Goal: Task Accomplishment & Management: Use online tool/utility

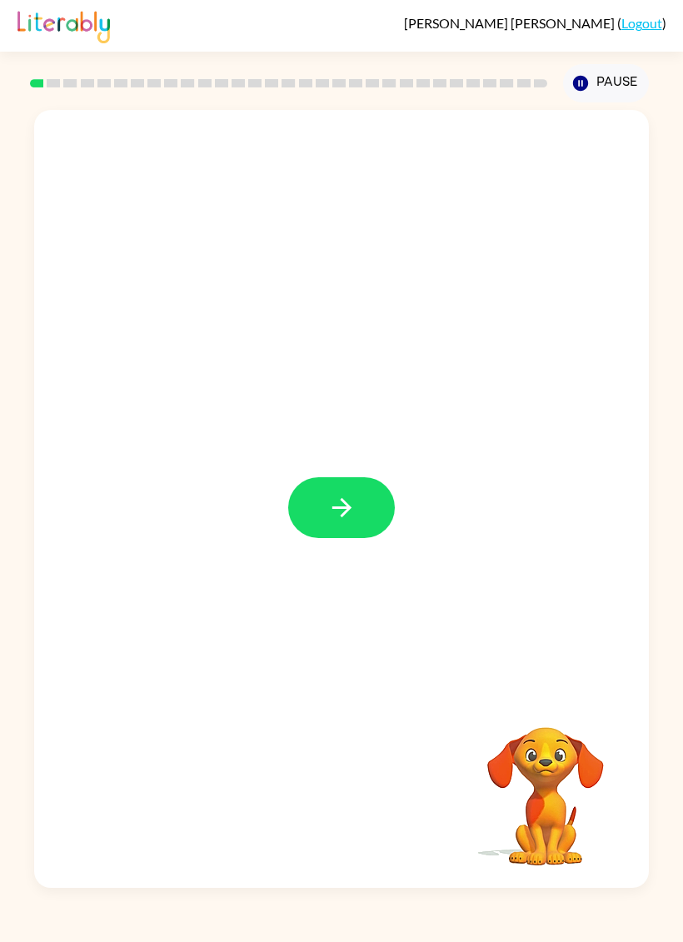
click at [387, 472] on div at bounding box center [341, 499] width 615 height 778
click at [356, 501] on icon "button" at bounding box center [341, 507] width 29 height 29
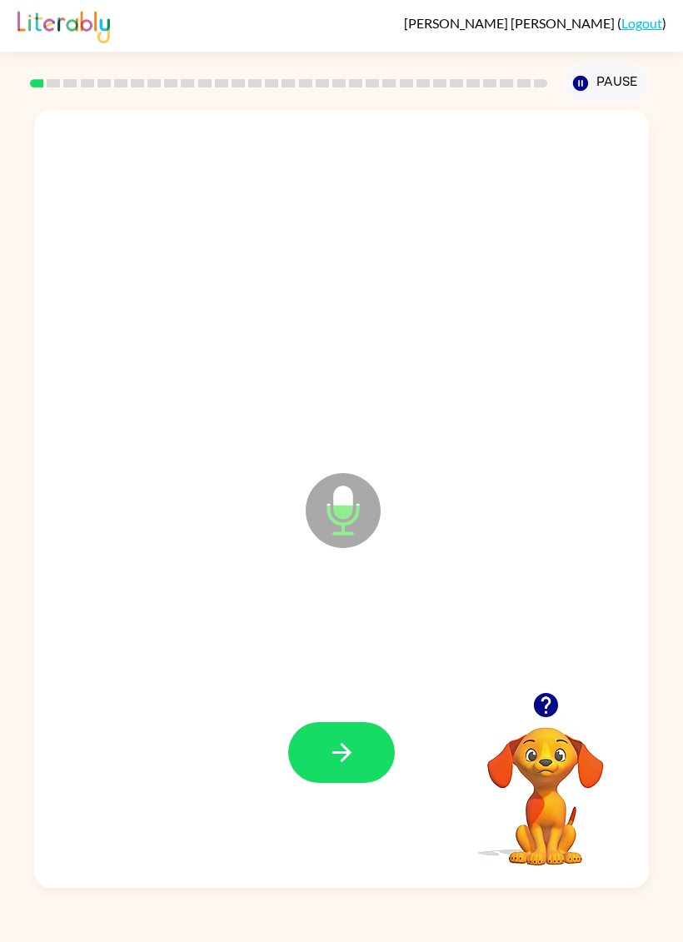
click at [363, 744] on button "button" at bounding box center [341, 752] width 107 height 61
click at [346, 767] on icon "button" at bounding box center [341, 752] width 29 height 29
click at [356, 758] on icon "button" at bounding box center [341, 752] width 29 height 29
click at [346, 782] on button "button" at bounding box center [341, 752] width 107 height 61
click at [362, 753] on button "button" at bounding box center [341, 752] width 107 height 61
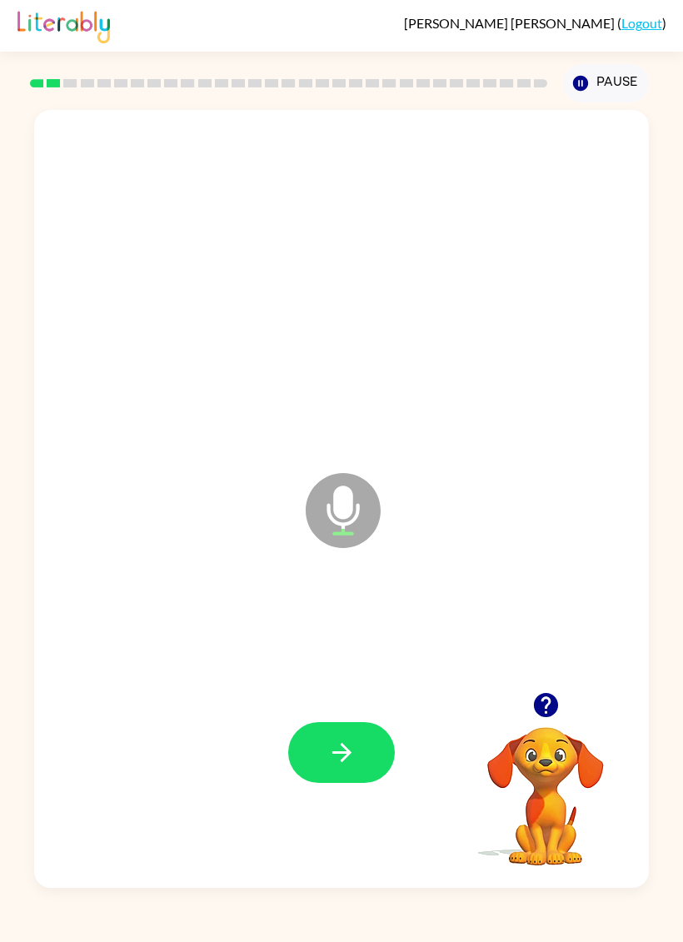
click at [357, 750] on button "button" at bounding box center [341, 752] width 107 height 61
click at [363, 740] on button "button" at bounding box center [341, 752] width 107 height 61
click at [354, 775] on button "button" at bounding box center [341, 752] width 107 height 61
click at [349, 783] on button "button" at bounding box center [341, 752] width 107 height 61
click at [357, 769] on button "button" at bounding box center [341, 752] width 107 height 61
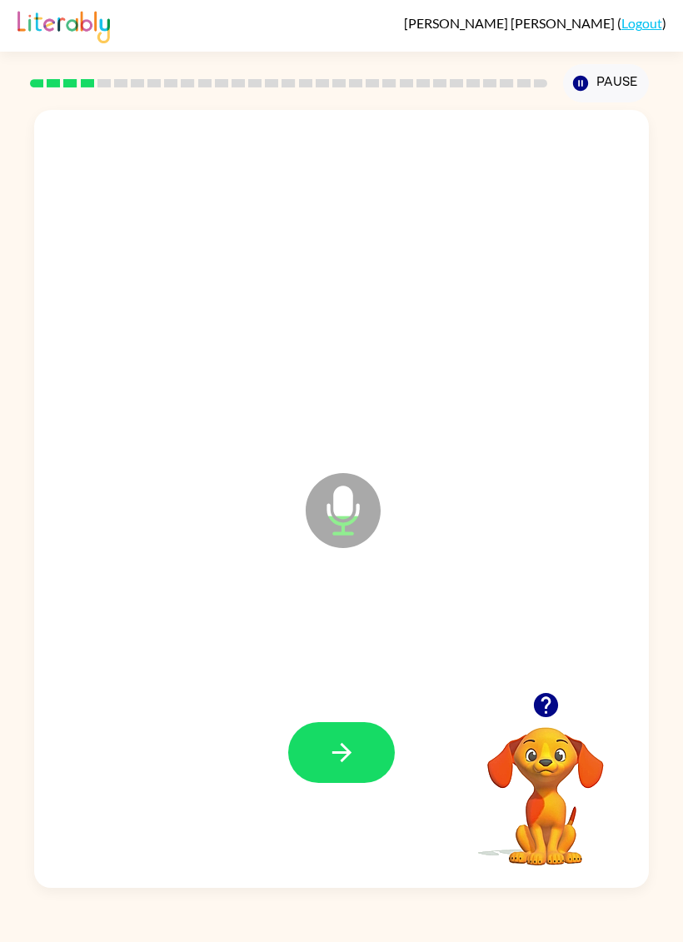
click at [349, 762] on icon "button" at bounding box center [341, 752] width 29 height 29
click at [366, 742] on button "button" at bounding box center [341, 752] width 107 height 61
click at [372, 737] on button "button" at bounding box center [341, 752] width 107 height 61
click at [352, 766] on icon "button" at bounding box center [341, 752] width 29 height 29
click at [360, 769] on button "button" at bounding box center [341, 752] width 107 height 61
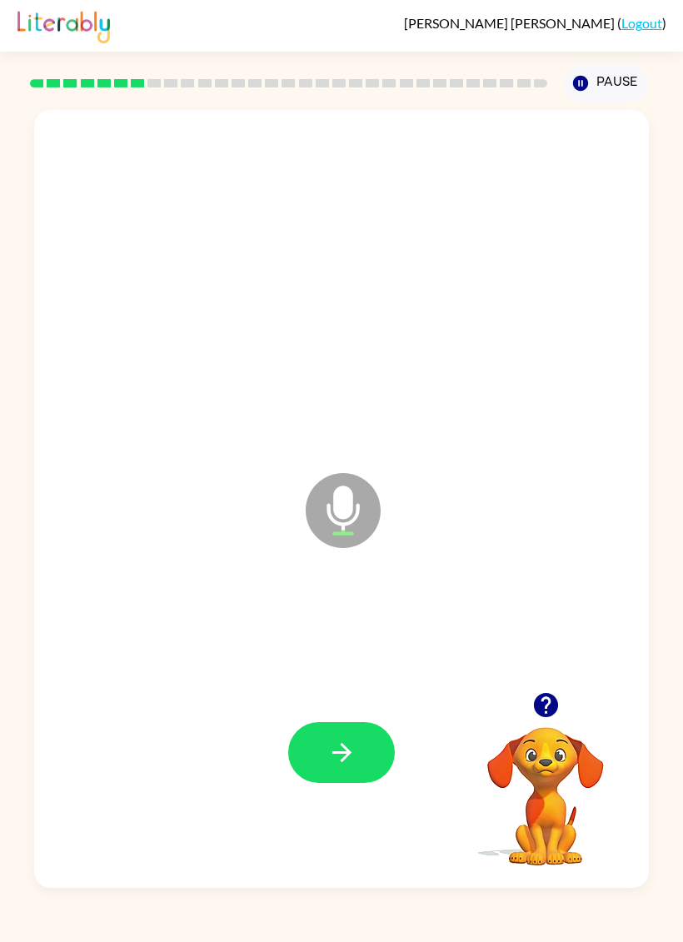
click at [360, 774] on button "button" at bounding box center [341, 752] width 107 height 61
click at [350, 770] on button "button" at bounding box center [341, 752] width 107 height 61
click at [331, 770] on button "button" at bounding box center [341, 752] width 107 height 61
click at [355, 769] on button "button" at bounding box center [341, 752] width 107 height 61
click at [352, 762] on icon "button" at bounding box center [341, 752] width 29 height 29
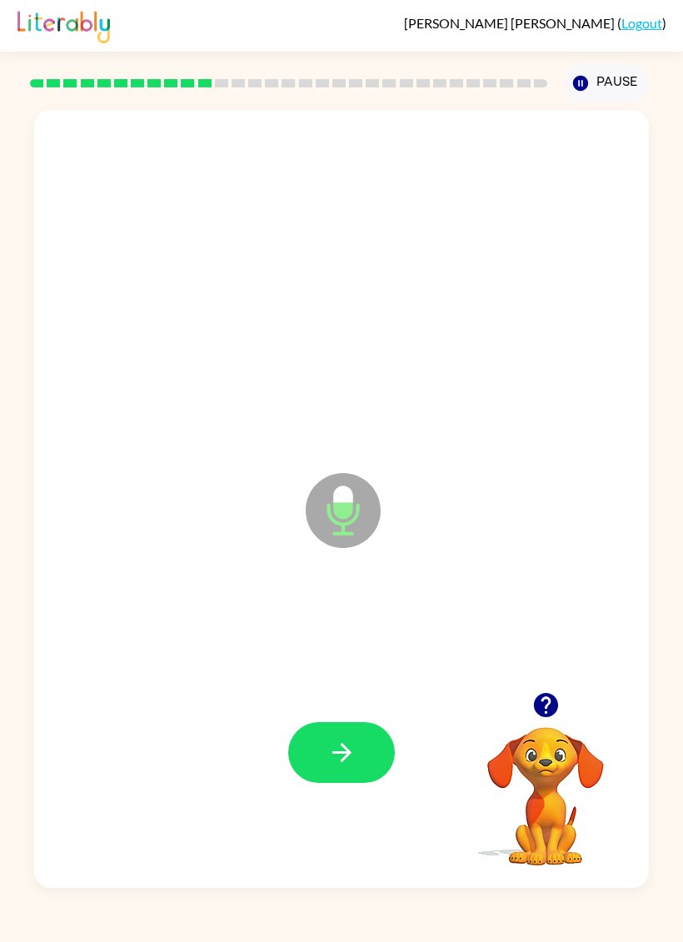
click at [357, 762] on button "button" at bounding box center [341, 752] width 107 height 61
click at [555, 702] on icon "button" at bounding box center [545, 705] width 24 height 24
click at [545, 700] on icon "button" at bounding box center [546, 705] width 29 height 29
click at [332, 759] on icon "button" at bounding box center [341, 752] width 29 height 29
click at [331, 752] on icon "button" at bounding box center [341, 752] width 29 height 29
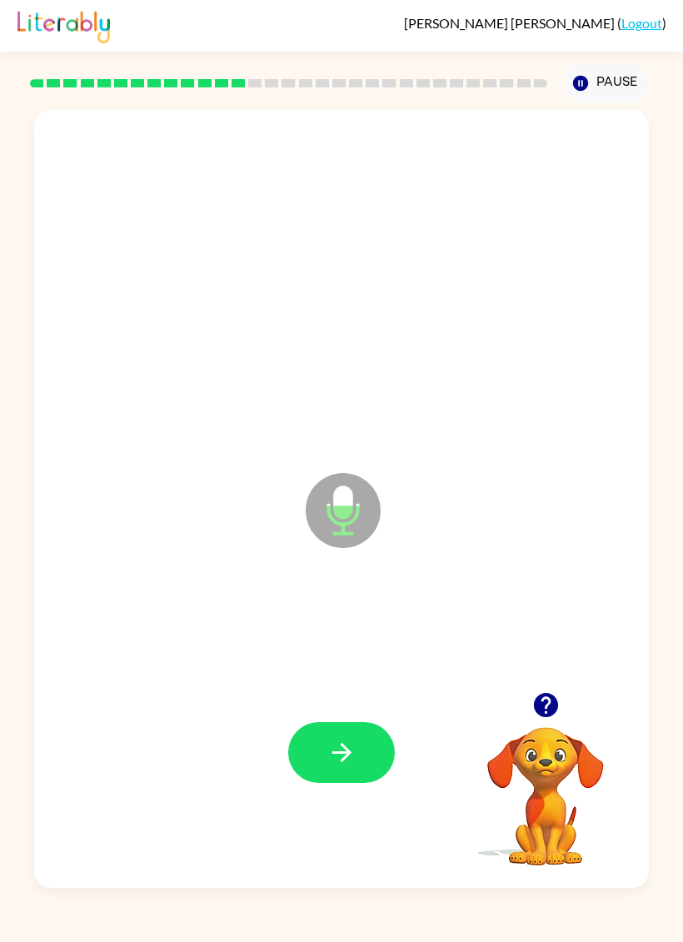
click at [355, 773] on button "button" at bounding box center [341, 752] width 107 height 61
click at [328, 755] on icon "button" at bounding box center [341, 752] width 29 height 29
click at [362, 753] on button "button" at bounding box center [341, 752] width 107 height 61
click at [318, 769] on button "button" at bounding box center [341, 752] width 107 height 61
click at [320, 726] on button "button" at bounding box center [341, 752] width 107 height 61
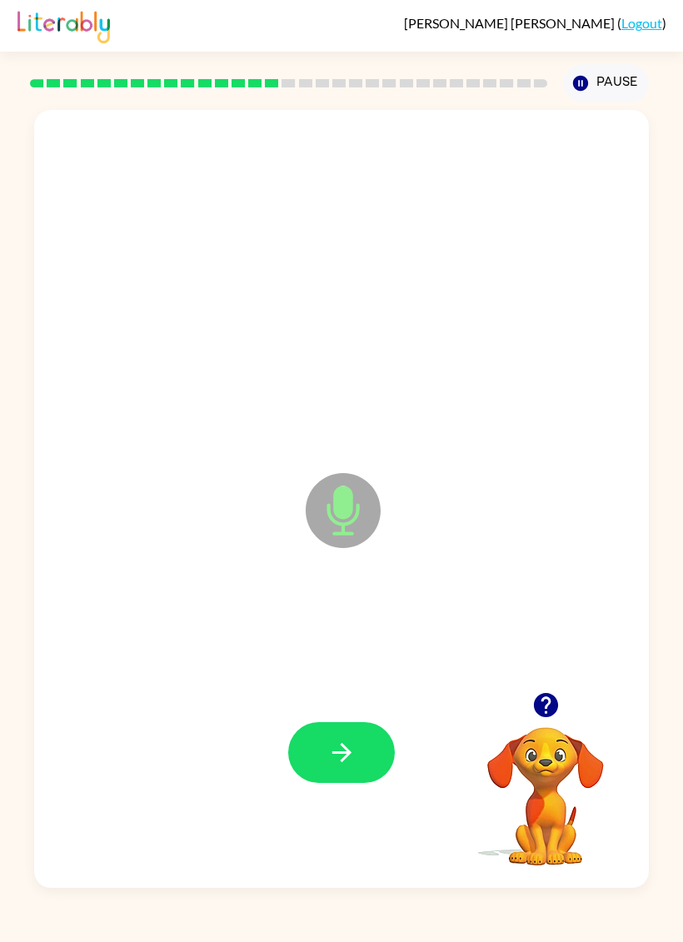
click at [310, 763] on button "button" at bounding box center [341, 752] width 107 height 61
click at [525, 708] on button "button" at bounding box center [546, 705] width 42 height 42
click at [331, 772] on button "button" at bounding box center [341, 752] width 107 height 61
click at [328, 773] on button "button" at bounding box center [341, 752] width 107 height 61
click at [328, 766] on icon "button" at bounding box center [341, 752] width 29 height 29
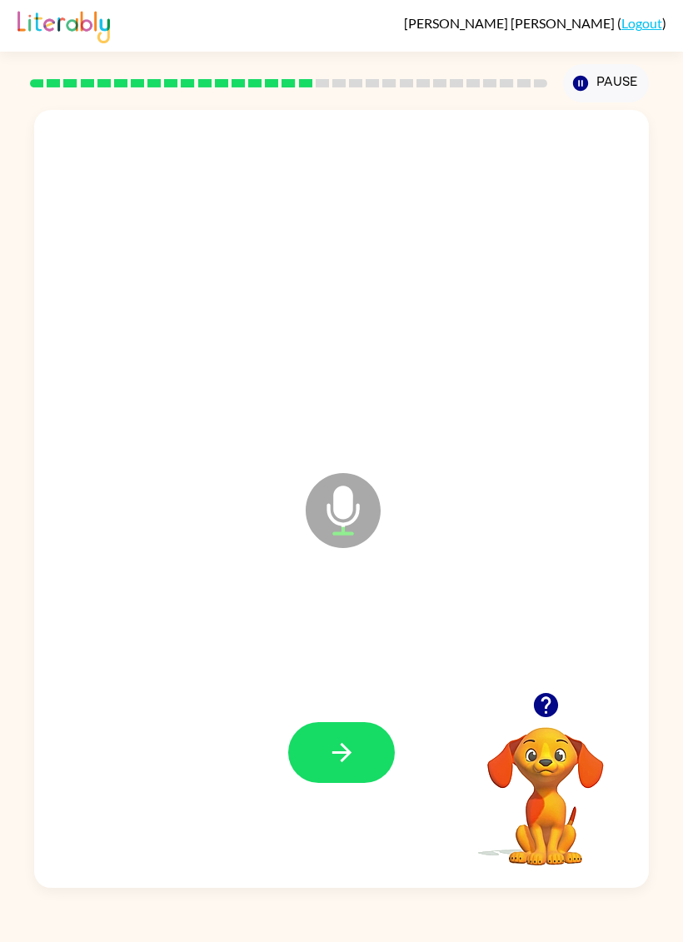
click at [331, 764] on icon "button" at bounding box center [341, 752] width 29 height 29
click at [348, 782] on button "button" at bounding box center [341, 752] width 107 height 61
click at [344, 767] on icon "button" at bounding box center [341, 752] width 29 height 29
click at [353, 759] on icon "button" at bounding box center [341, 752] width 29 height 29
click at [338, 762] on icon "button" at bounding box center [341, 752] width 29 height 29
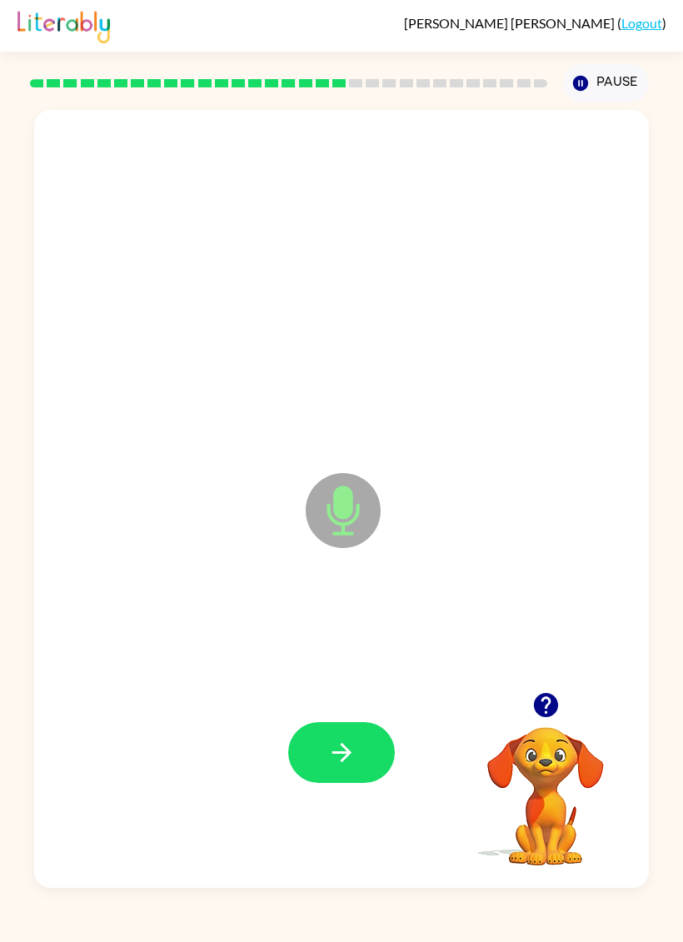
click at [338, 747] on icon "button" at bounding box center [341, 752] width 29 height 29
click at [330, 734] on button "button" at bounding box center [341, 752] width 107 height 61
click at [335, 771] on button "button" at bounding box center [341, 752] width 107 height 61
click at [342, 775] on button "button" at bounding box center [341, 752] width 107 height 61
click at [538, 719] on icon "button" at bounding box center [546, 705] width 29 height 29
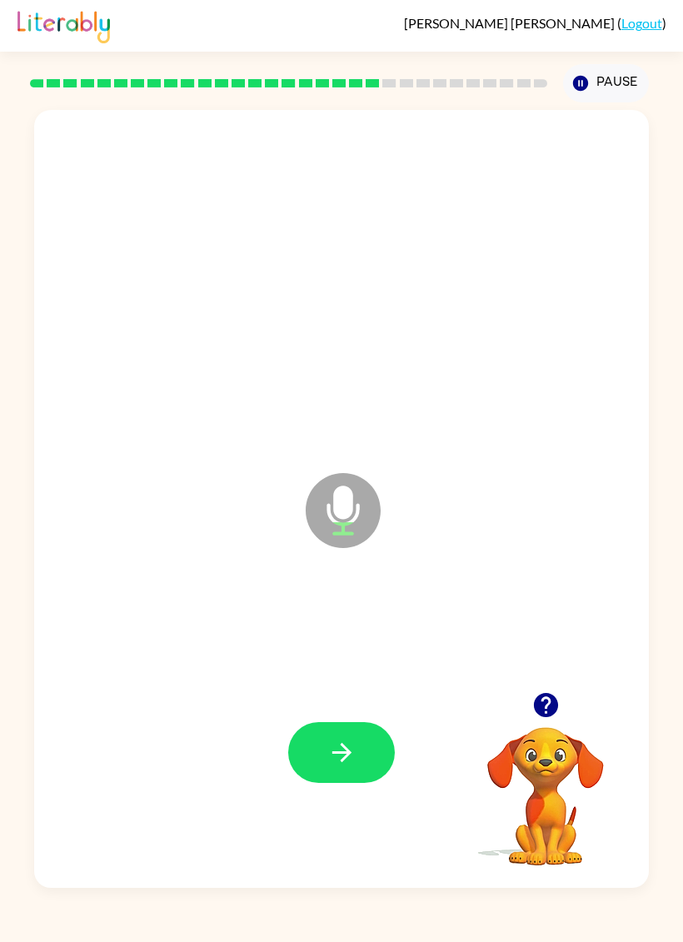
click at [327, 747] on icon "button" at bounding box center [341, 752] width 29 height 29
click at [369, 765] on button "button" at bounding box center [341, 752] width 107 height 61
click at [355, 739] on icon "button" at bounding box center [341, 752] width 29 height 29
click at [369, 747] on button "button" at bounding box center [341, 752] width 107 height 61
click at [354, 750] on icon "button" at bounding box center [341, 752] width 29 height 29
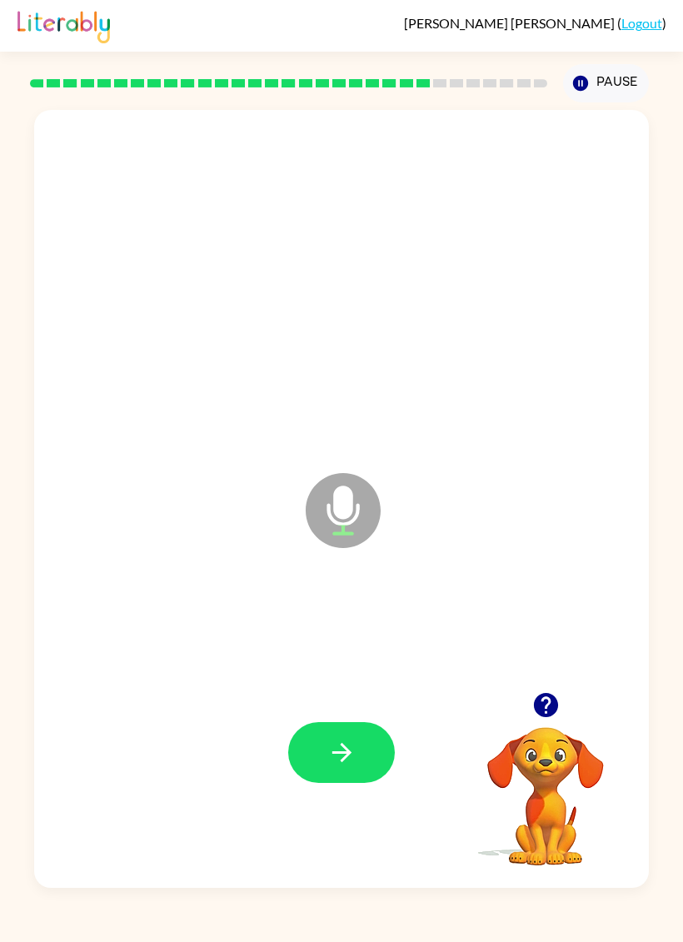
click at [379, 760] on button "button" at bounding box center [341, 752] width 107 height 61
click at [347, 767] on icon "button" at bounding box center [341, 752] width 29 height 29
click at [338, 736] on button "button" at bounding box center [341, 752] width 107 height 61
click at [326, 760] on button "button" at bounding box center [341, 752] width 107 height 61
click at [557, 736] on video "Your browser must support playing .mp4 files to use Literably. Please try using…" at bounding box center [545, 785] width 167 height 167
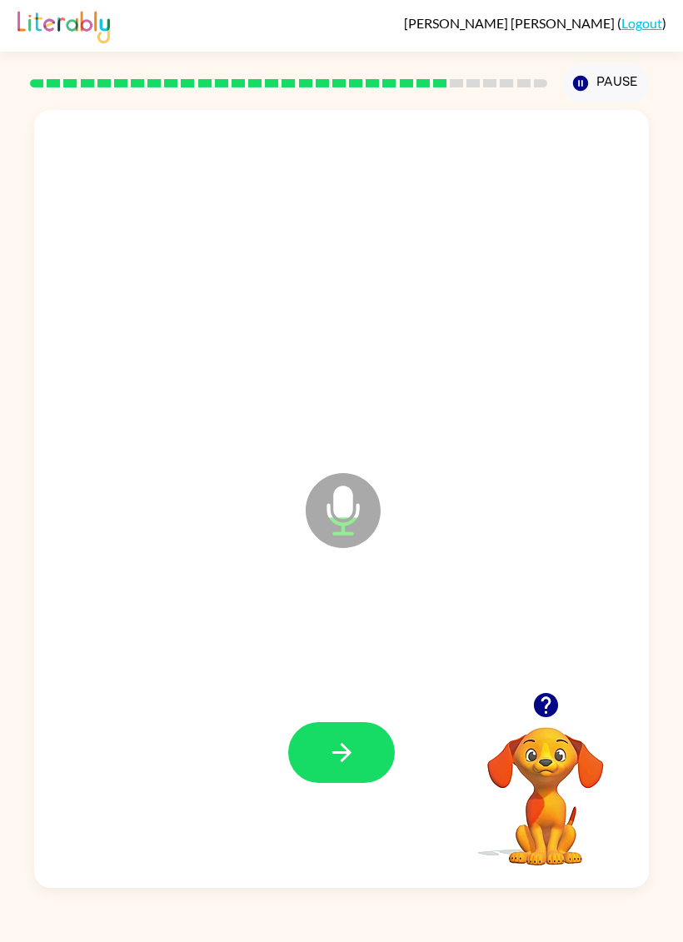
click at [564, 699] on button "button" at bounding box center [546, 705] width 42 height 42
click at [319, 736] on button "button" at bounding box center [341, 752] width 107 height 61
click at [371, 748] on button "button" at bounding box center [341, 752] width 107 height 61
click at [330, 778] on button "button" at bounding box center [341, 752] width 107 height 61
click at [332, 772] on button "button" at bounding box center [341, 752] width 107 height 61
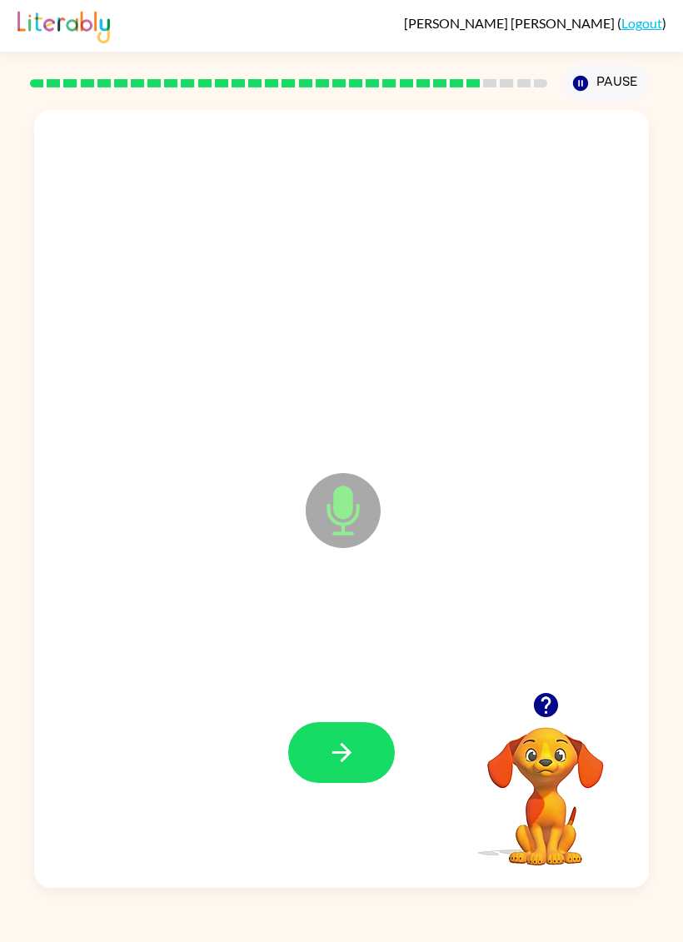
click at [323, 771] on button "button" at bounding box center [341, 752] width 107 height 61
click at [529, 711] on button "button" at bounding box center [546, 705] width 42 height 42
click at [547, 725] on button "button" at bounding box center [546, 705] width 42 height 42
click at [317, 724] on button "button" at bounding box center [341, 752] width 107 height 61
click at [341, 779] on button "button" at bounding box center [341, 752] width 107 height 61
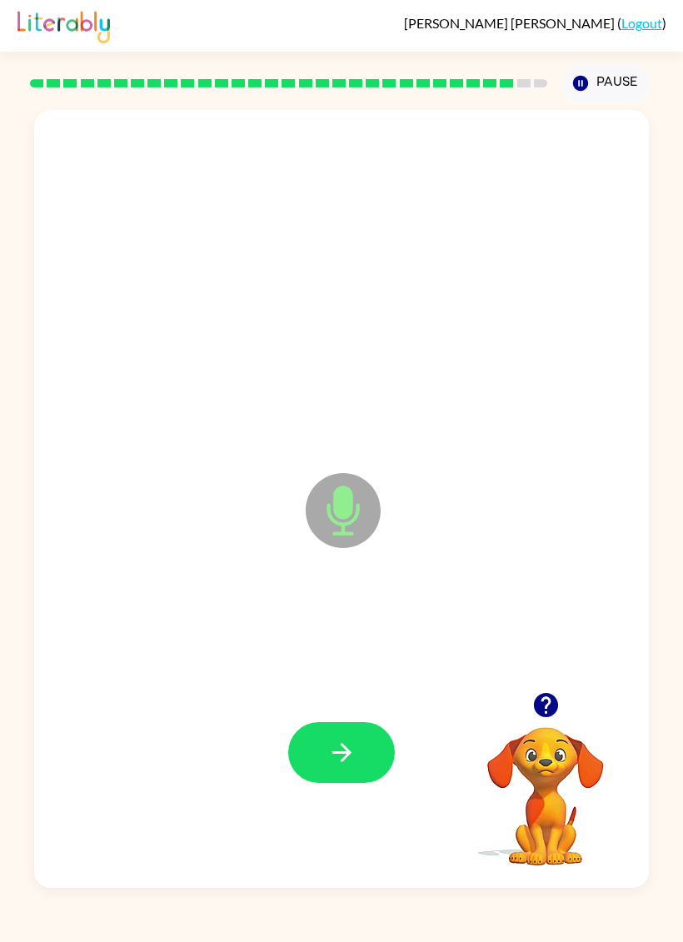
click at [345, 771] on button "button" at bounding box center [341, 752] width 107 height 61
click at [342, 727] on button "button" at bounding box center [341, 752] width 107 height 61
click at [342, 727] on div at bounding box center [341, 752] width 107 height 61
click at [327, 753] on icon "button" at bounding box center [341, 752] width 29 height 29
click at [331, 774] on button "button" at bounding box center [341, 752] width 107 height 61
